Goal: Information Seeking & Learning: Understand process/instructions

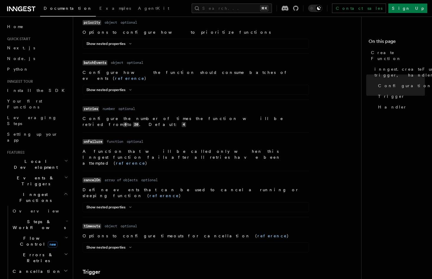
click at [90, 222] on dd "timeouts" at bounding box center [92, 226] width 19 height 9
copy code "timeouts"
click at [124, 245] on button "Show nested properties" at bounding box center [110, 247] width 48 height 5
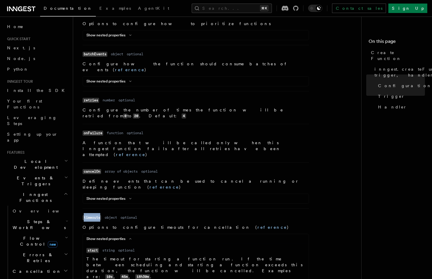
scroll to position [564, 0]
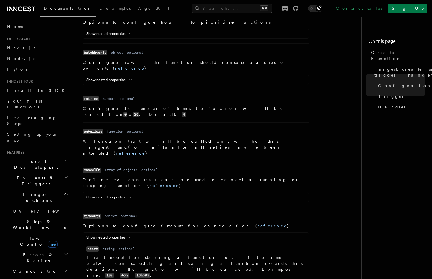
copy code "finish"
drag, startPoint x: 86, startPoint y: 170, endPoint x: 152, endPoint y: 171, distance: 65.8
click at [147, 254] on p "The timeout for starting a function run. If the time between scheduling and sta…" at bounding box center [195, 266] width 219 height 24
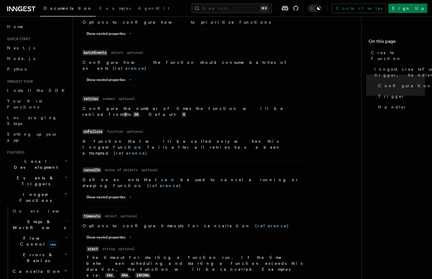
drag, startPoint x: 153, startPoint y: 171, endPoint x: 157, endPoint y: 171, distance: 4.1
click at [153, 254] on p "The timeout for starting a function run. If the time between scheduling and sta…" at bounding box center [195, 266] width 219 height 24
